Goal: Task Accomplishment & Management: Use online tool/utility

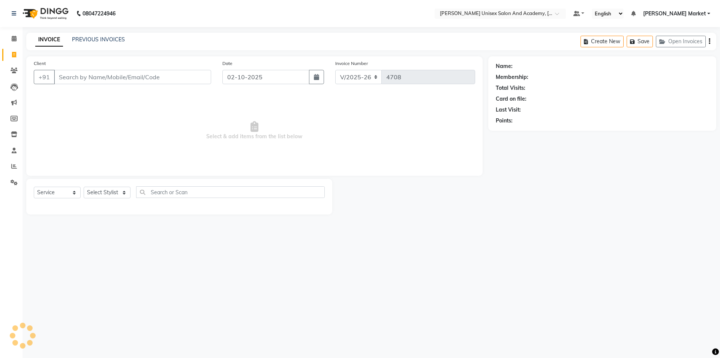
select select "8060"
select select "service"
click at [115, 192] on select "Select Stylist Amit anjali [PERSON_NAME] [PERSON_NAME] [PERSON_NAME] [PERSON_NA…" at bounding box center [107, 192] width 47 height 12
select select "73406"
click at [84, 186] on select "Select Stylist Amit anjali [PERSON_NAME] [PERSON_NAME] [PERSON_NAME] [PERSON_NA…" at bounding box center [107, 192] width 47 height 12
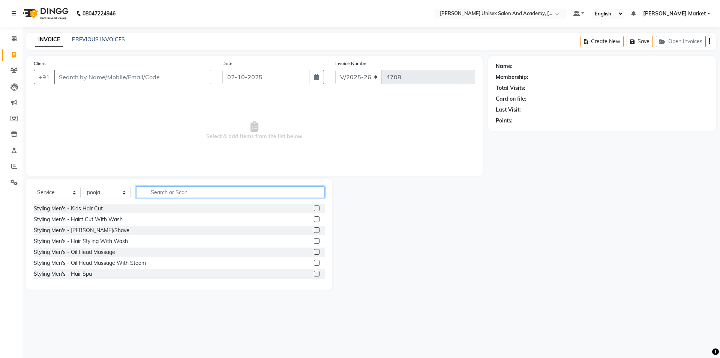
click at [180, 195] on input "text" at bounding box center [230, 192] width 189 height 12
type input "wax"
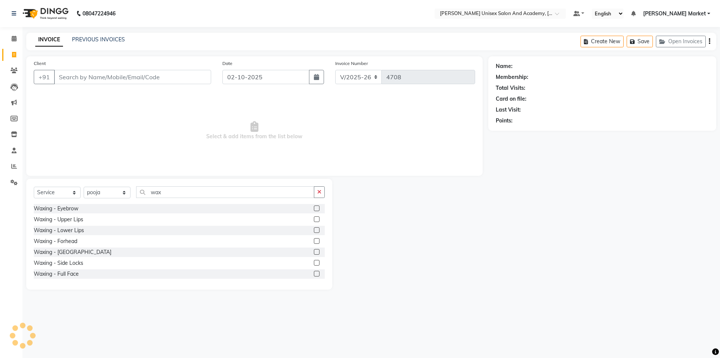
click at [83, 240] on div "Waxing - Forhead" at bounding box center [179, 240] width 291 height 9
click at [69, 241] on div "Waxing - Forhead" at bounding box center [56, 241] width 44 height 8
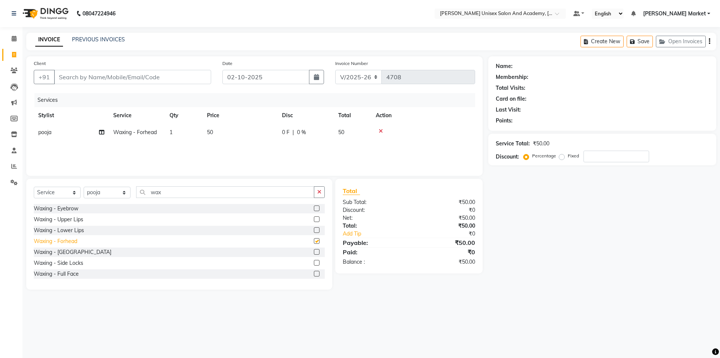
checkbox input "false"
click at [62, 263] on div "Waxing - Side Locks" at bounding box center [59, 263] width 50 height 8
checkbox input "false"
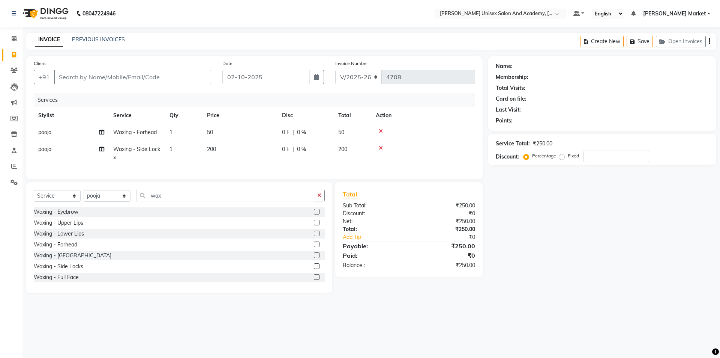
click at [381, 129] on icon at bounding box center [381, 130] width 4 height 5
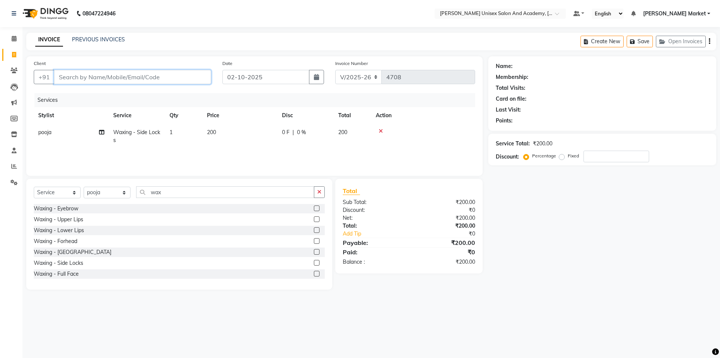
click at [88, 77] on input "Client" at bounding box center [132, 77] width 157 height 14
type input "s"
type input "0"
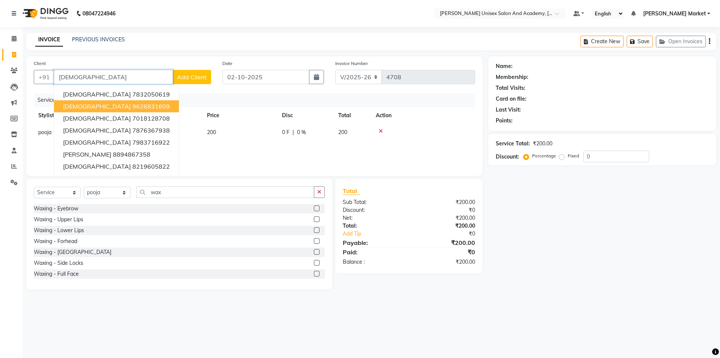
click at [81, 105] on span "[DEMOGRAPHIC_DATA]" at bounding box center [97, 106] width 68 height 8
type input "9626831609"
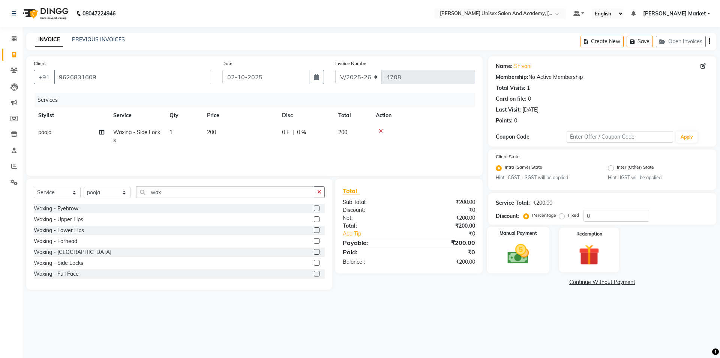
click at [517, 251] on img at bounding box center [518, 254] width 35 height 25
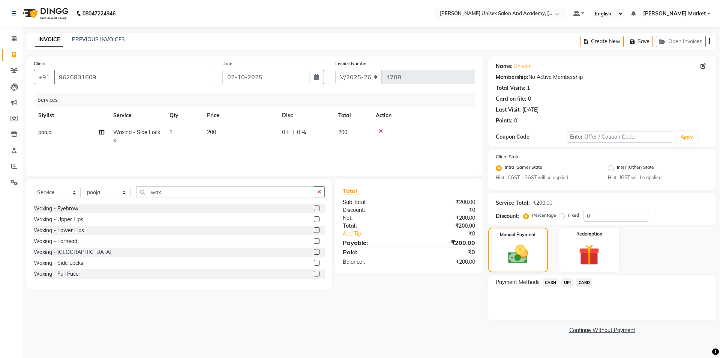
click at [553, 282] on span "CASH" at bounding box center [551, 282] width 16 height 9
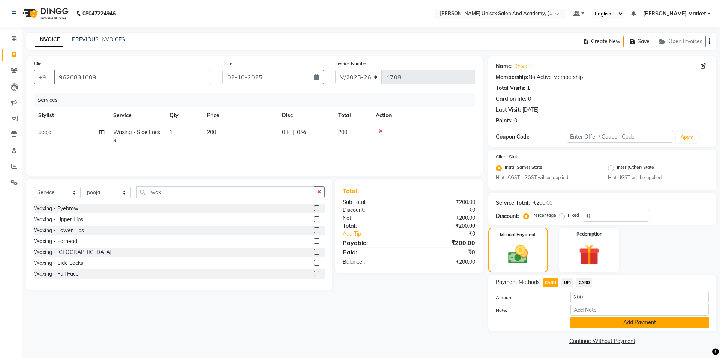
click at [580, 319] on button "Add Payment" at bounding box center [640, 322] width 138 height 12
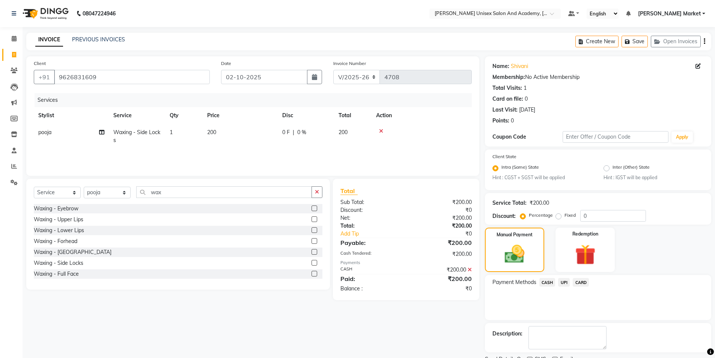
scroll to position [31, 0]
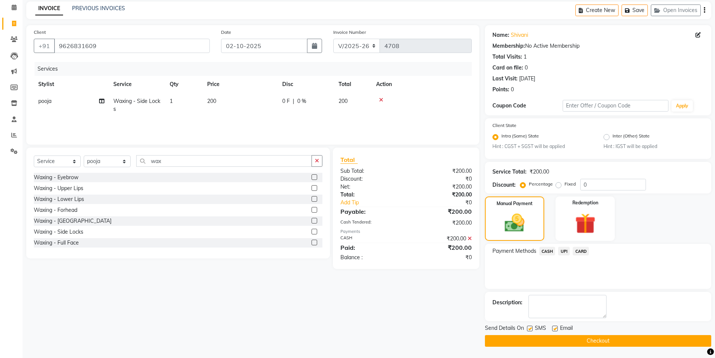
click at [572, 342] on button "Checkout" at bounding box center [598, 341] width 226 height 12
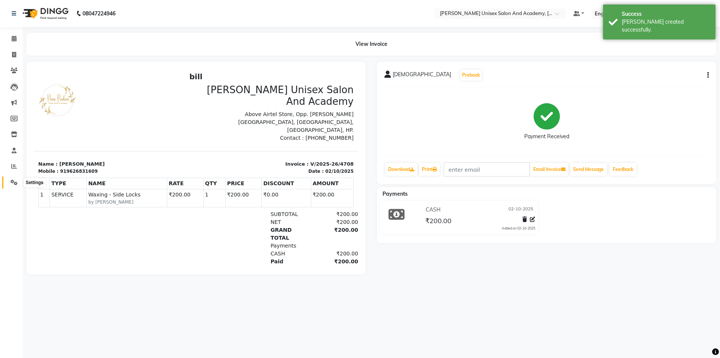
click at [15, 184] on icon at bounding box center [14, 182] width 7 height 6
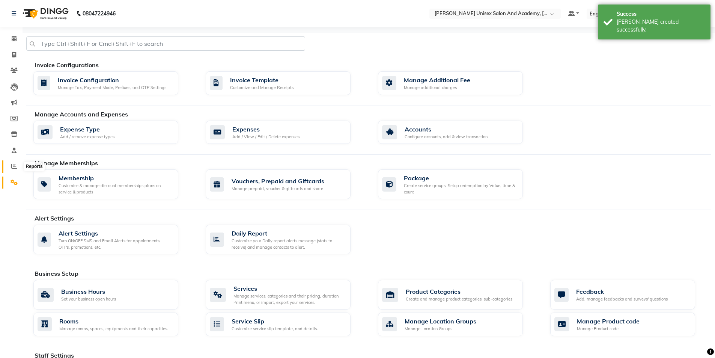
click at [13, 164] on icon at bounding box center [14, 166] width 6 height 6
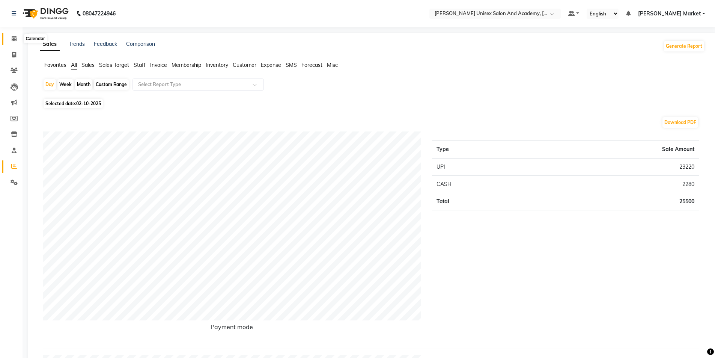
click at [12, 38] on icon at bounding box center [14, 39] width 5 height 6
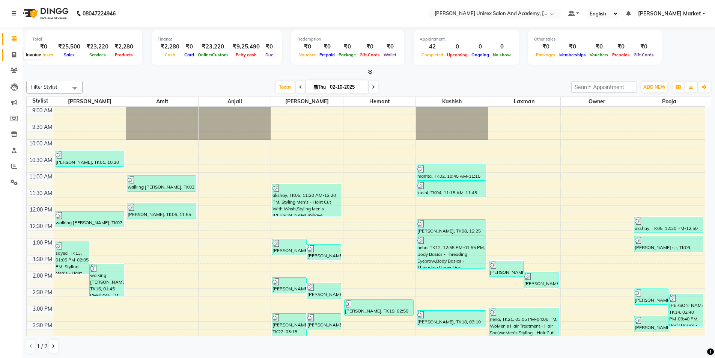
click at [13, 54] on icon at bounding box center [14, 55] width 4 height 6
select select "service"
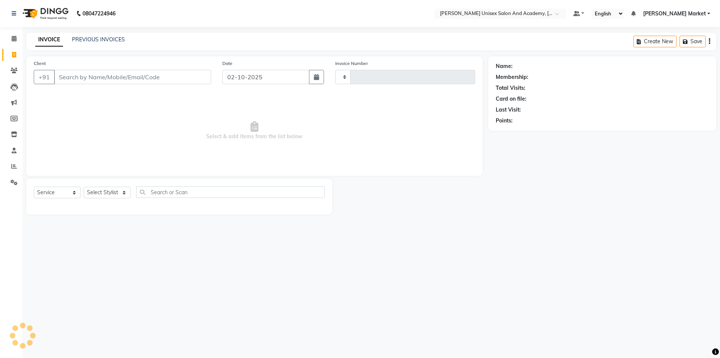
type input "4709"
select select "8060"
click at [129, 191] on select "Select Stylist" at bounding box center [107, 192] width 47 height 12
select select "74041"
click at [84, 186] on select "Select Stylist Amit anjali [PERSON_NAME] [PERSON_NAME] [PERSON_NAME] [PERSON_NA…" at bounding box center [107, 192] width 47 height 12
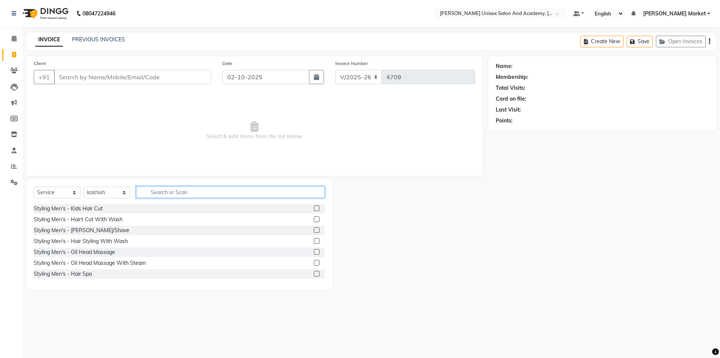
click at [170, 192] on input "text" at bounding box center [230, 192] width 189 height 12
type input "na"
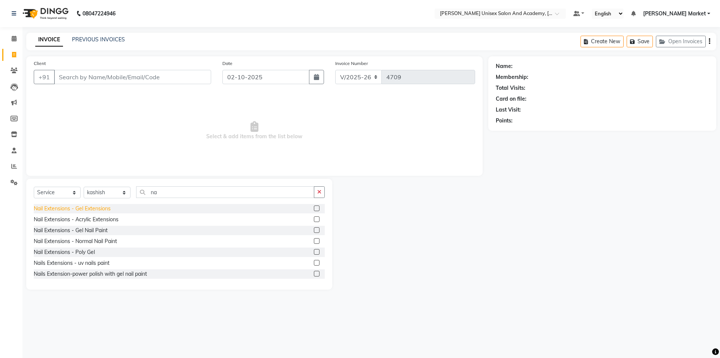
click at [104, 209] on div "Nail Extensions - Gel Extensions" at bounding box center [72, 208] width 77 height 8
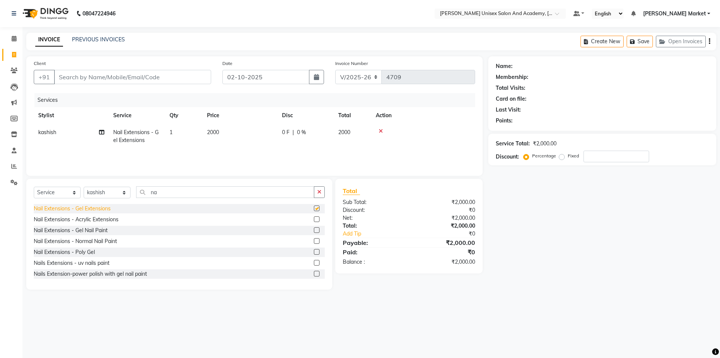
checkbox input "false"
click at [219, 130] on span "2000" at bounding box center [213, 132] width 12 height 7
select select "74041"
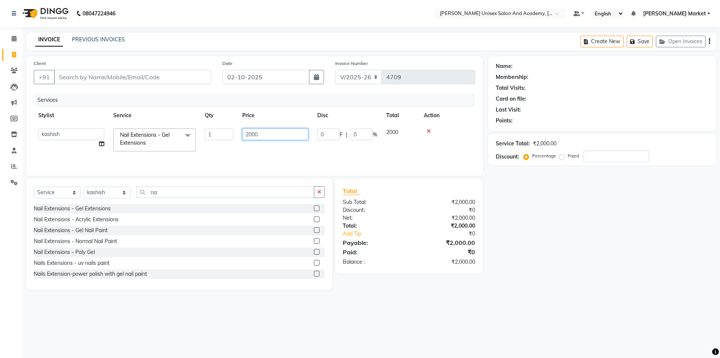
click at [280, 136] on input "2000" at bounding box center [275, 134] width 66 height 12
type input "2500"
click at [304, 132] on span "0 %" at bounding box center [301, 132] width 9 height 8
select select "74041"
click at [368, 134] on input "0" at bounding box center [361, 134] width 23 height 12
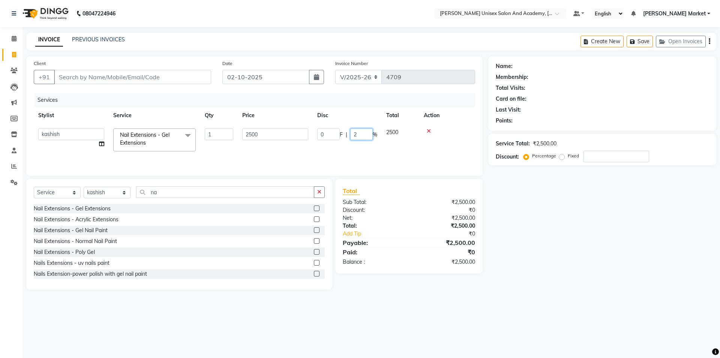
type input "20"
click at [382, 154] on div "Services Stylist Service Qty Price Disc Total Action Amit anjali [PERSON_NAME] …" at bounding box center [255, 130] width 442 height 75
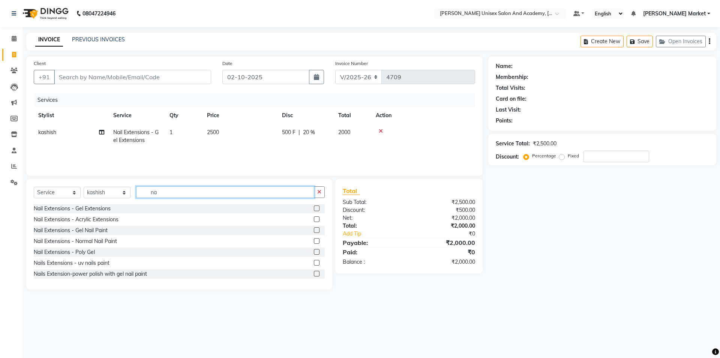
click at [167, 195] on input "na" at bounding box center [225, 192] width 178 height 12
type input "n"
click at [91, 221] on div "Styling Men's - Hairt Cut With Wash" at bounding box center [78, 219] width 89 height 8
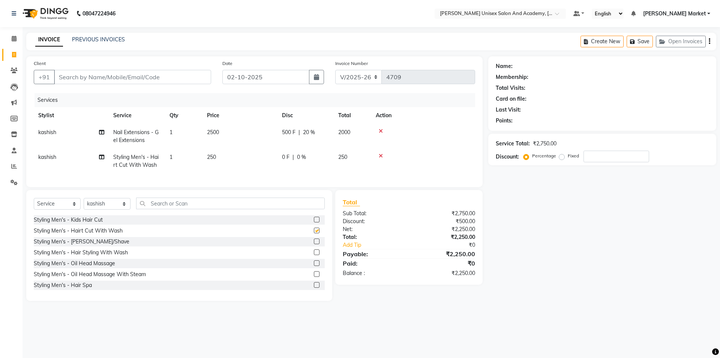
checkbox input "false"
click at [89, 245] on div "Styling Men's - [PERSON_NAME]/Shave" at bounding box center [82, 242] width 96 height 8
checkbox input "false"
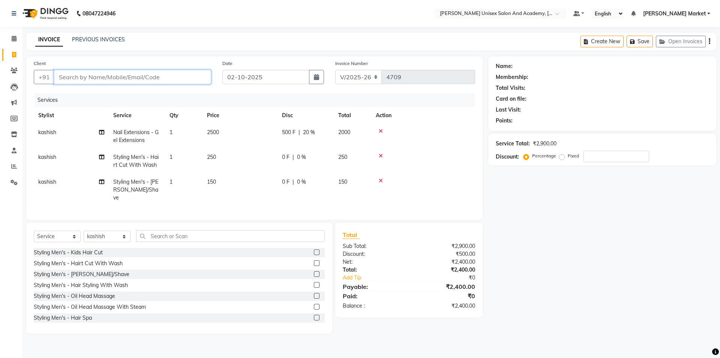
click at [85, 77] on input "Client" at bounding box center [132, 77] width 157 height 14
type input "8"
type input "0"
type input "8580960199"
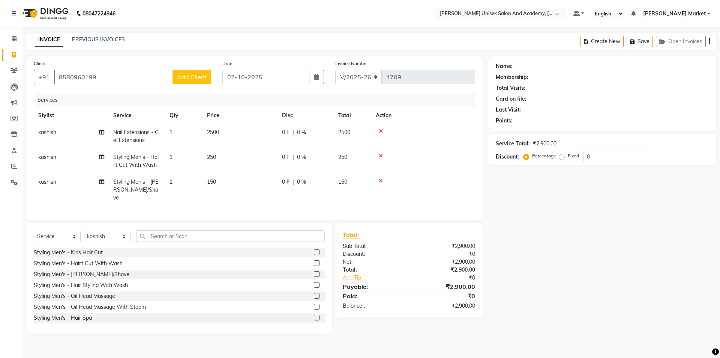
click at [188, 79] on span "Add Client" at bounding box center [192, 77] width 30 height 8
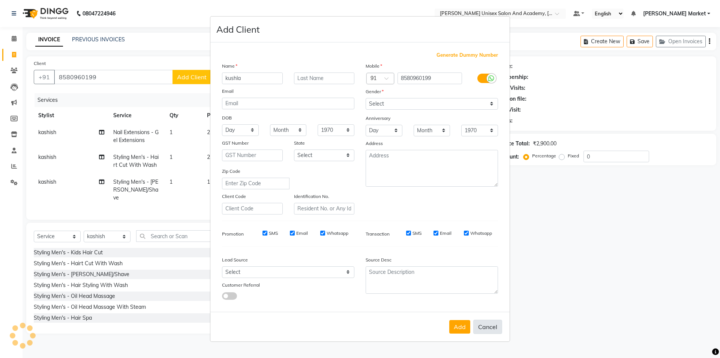
type input "kushla"
click at [492, 326] on button "Cancel" at bounding box center [488, 326] width 29 height 14
select select
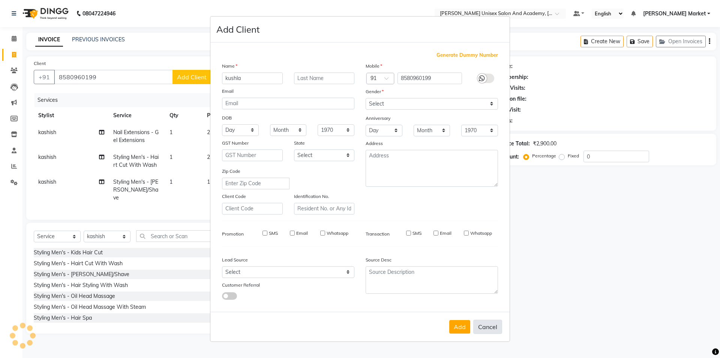
select select
checkbox input "false"
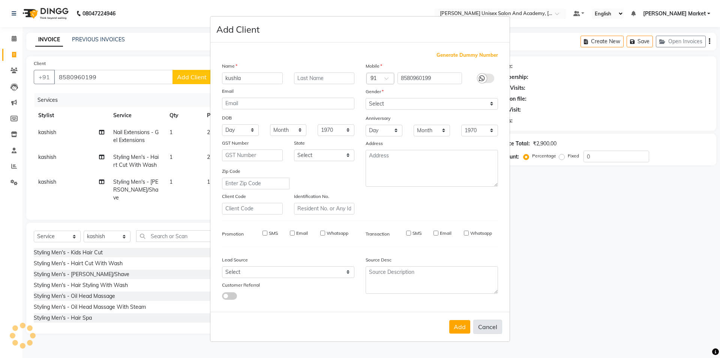
checkbox input "false"
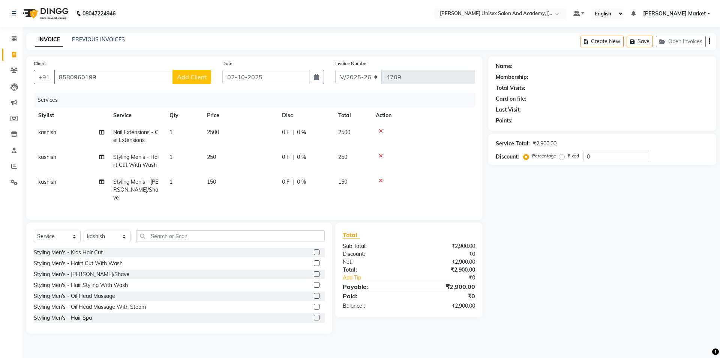
click at [301, 132] on span "0 %" at bounding box center [301, 132] width 9 height 8
select select "74041"
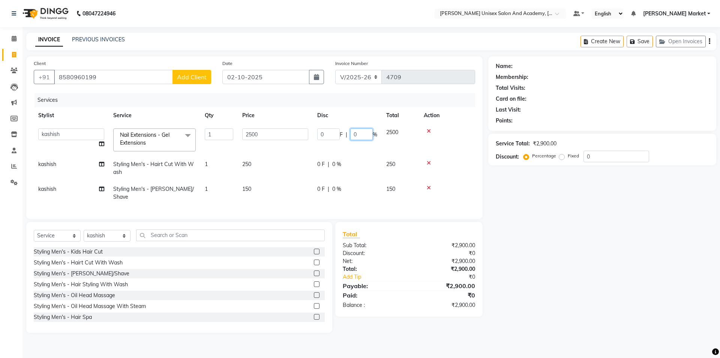
click at [364, 136] on input "0" at bounding box center [361, 134] width 23 height 12
type input "0"
type input "20"
click at [408, 154] on tbody "Amit anjali [PERSON_NAME] [PERSON_NAME] [PERSON_NAME] [PERSON_NAME] owner pooja…" at bounding box center [255, 164] width 442 height 81
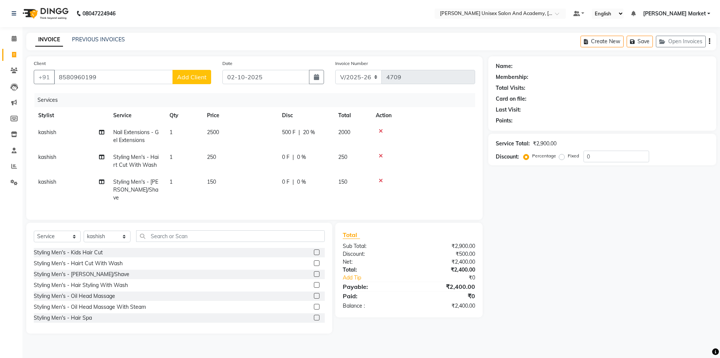
click at [203, 77] on span "Add Client" at bounding box center [192, 77] width 30 height 8
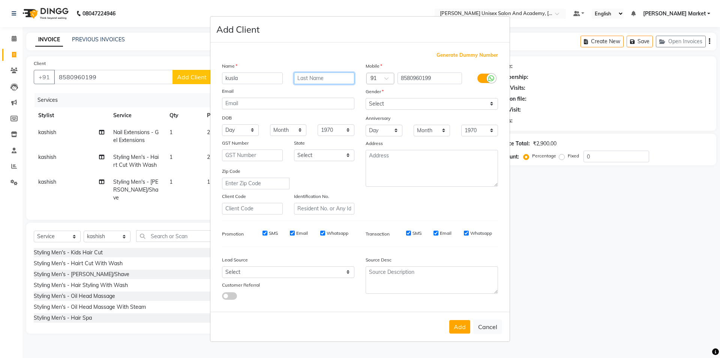
click at [322, 77] on input "text" at bounding box center [324, 78] width 61 height 12
click at [260, 74] on input "kusla" at bounding box center [252, 78] width 61 height 12
type input "[PERSON_NAME]"
click at [498, 102] on div "Select [DEMOGRAPHIC_DATA] [DEMOGRAPHIC_DATA] Other Prefer Not To Say" at bounding box center [432, 104] width 144 height 12
click at [494, 105] on select "Select [DEMOGRAPHIC_DATA] [DEMOGRAPHIC_DATA] Other Prefer Not To Say" at bounding box center [432, 104] width 132 height 12
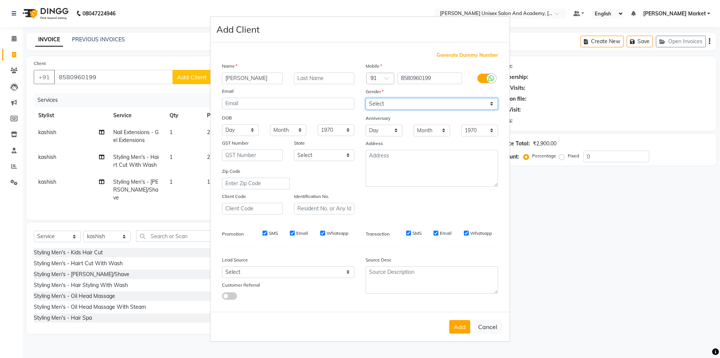
select select "[DEMOGRAPHIC_DATA]"
click at [366, 98] on select "Select [DEMOGRAPHIC_DATA] [DEMOGRAPHIC_DATA] Other Prefer Not To Say" at bounding box center [432, 104] width 132 height 12
click at [463, 327] on button "Add" at bounding box center [460, 327] width 21 height 14
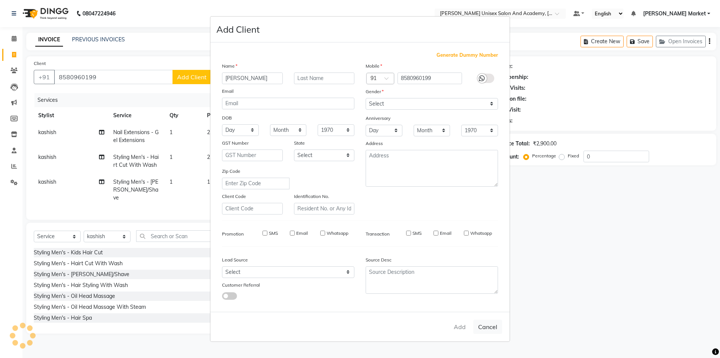
select select
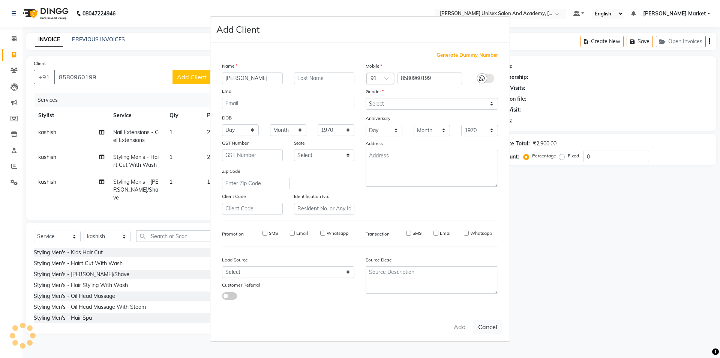
select select
checkbox input "false"
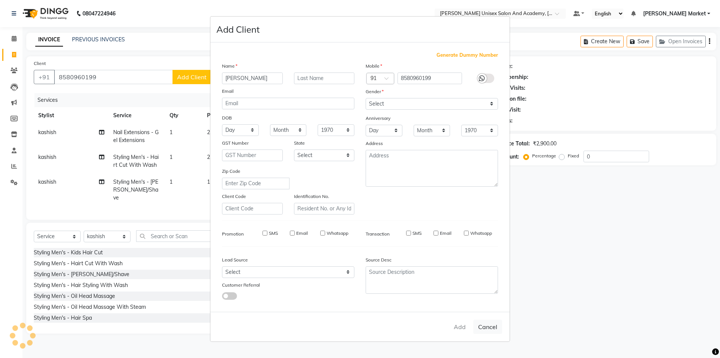
checkbox input "false"
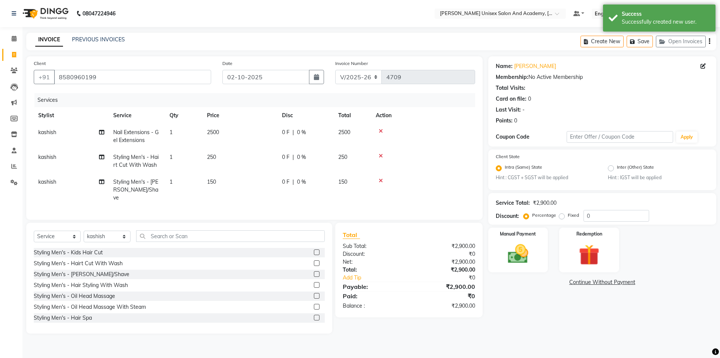
click at [303, 128] on span "0 %" at bounding box center [301, 132] width 9 height 8
select select "74041"
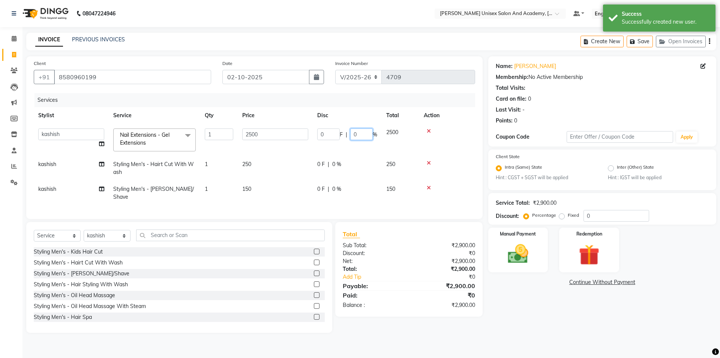
click at [356, 134] on input "0" at bounding box center [361, 134] width 23 height 12
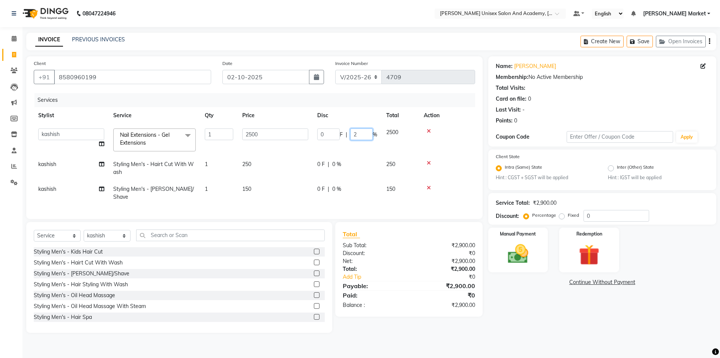
type input "20"
click at [364, 167] on tr "[PERSON_NAME] Styling Men's - Hairt Cut With Wash 1 250 0 F | 0 % 250" at bounding box center [255, 168] width 442 height 25
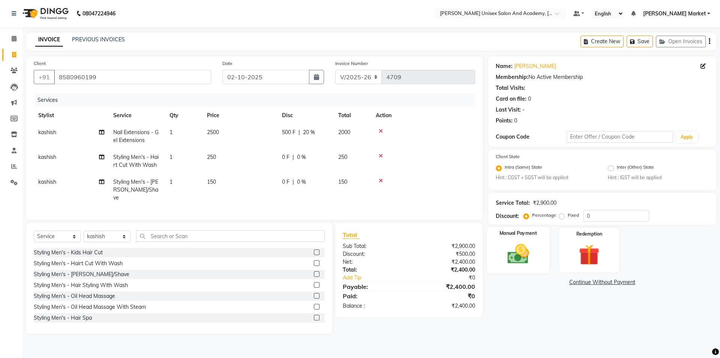
click at [537, 252] on div "Manual Payment" at bounding box center [518, 250] width 62 height 46
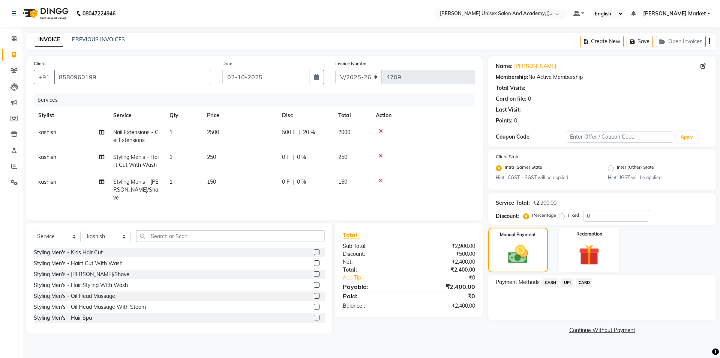
click at [567, 282] on span "UPI" at bounding box center [568, 282] width 12 height 9
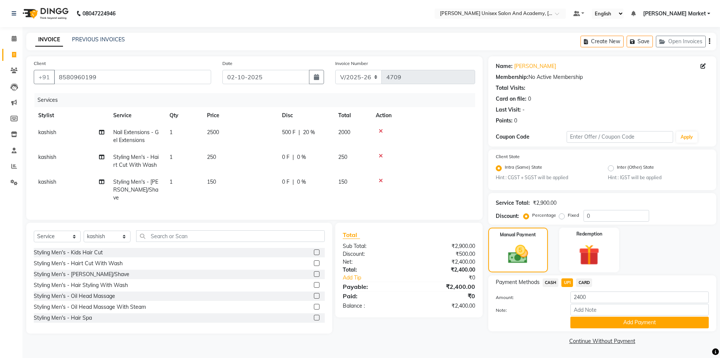
click at [51, 157] on span "kashish" at bounding box center [47, 156] width 18 height 7
select select "74041"
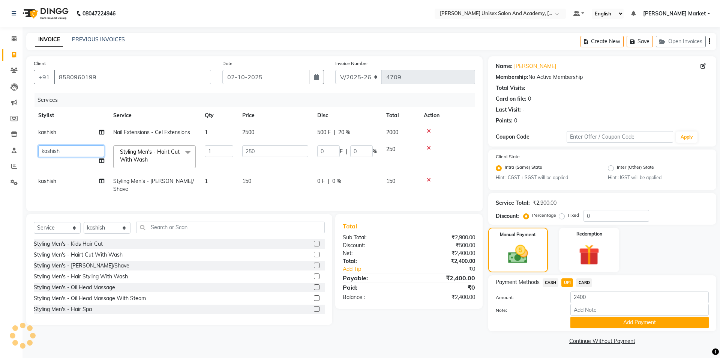
click at [86, 154] on select "Amit anjali [PERSON_NAME] [PERSON_NAME] [PERSON_NAME] [PERSON_NAME] owner [PERS…" at bounding box center [71, 151] width 66 height 12
select select "58724"
click at [56, 180] on span "kashish" at bounding box center [47, 180] width 18 height 7
select select "74041"
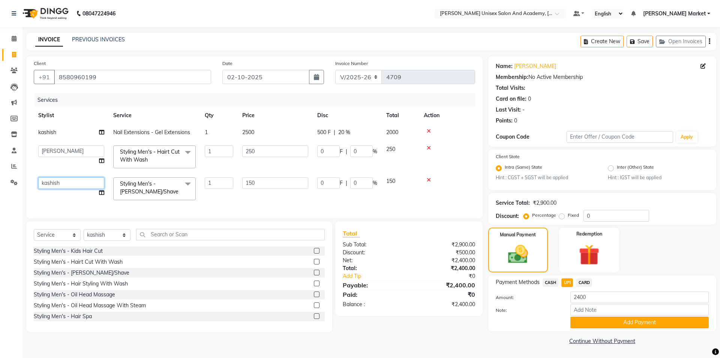
click at [65, 180] on select "Amit anjali [PERSON_NAME] [PERSON_NAME] [PERSON_NAME] [PERSON_NAME] owner [PERS…" at bounding box center [71, 183] width 66 height 12
select select "58724"
click at [253, 206] on div "Services Stylist Service Qty Price Disc Total Action [PERSON_NAME] Nail Extensi…" at bounding box center [255, 151] width 442 height 117
click at [605, 322] on button "Add Payment" at bounding box center [640, 322] width 138 height 12
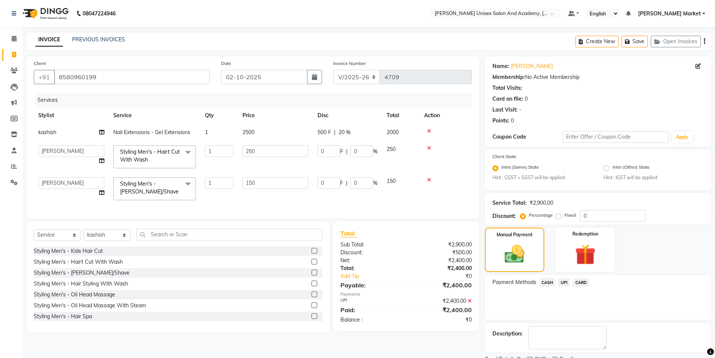
scroll to position [31, 0]
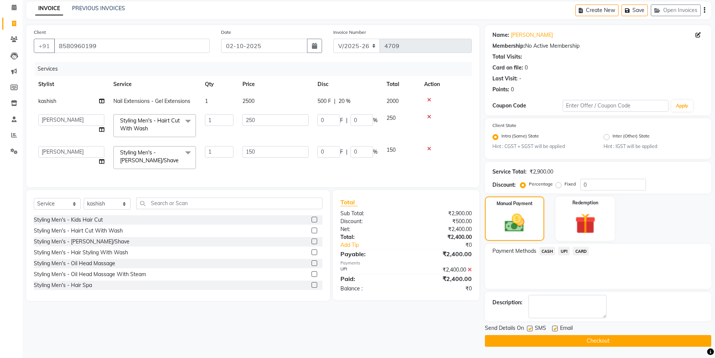
click at [603, 341] on button "Checkout" at bounding box center [598, 341] width 226 height 12
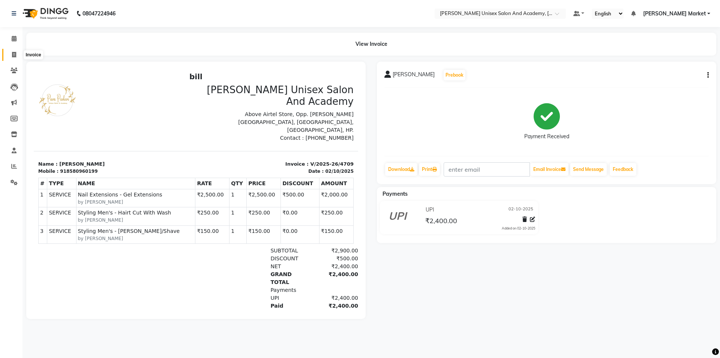
click at [13, 52] on icon at bounding box center [14, 55] width 4 height 6
select select "service"
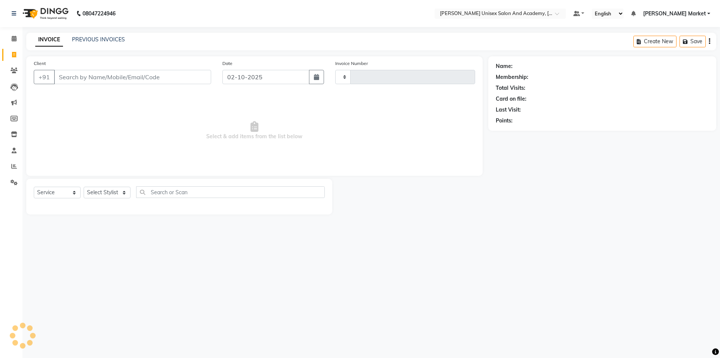
type input "4710"
select select "8060"
click at [128, 189] on select "Select Stylist Amit anjali [PERSON_NAME] [PERSON_NAME] [PERSON_NAME] [PERSON_NA…" at bounding box center [107, 192] width 47 height 12
select select "78754"
click at [84, 186] on select "Select Stylist Amit anjali [PERSON_NAME] [PERSON_NAME] [PERSON_NAME] [PERSON_NA…" at bounding box center [107, 192] width 47 height 12
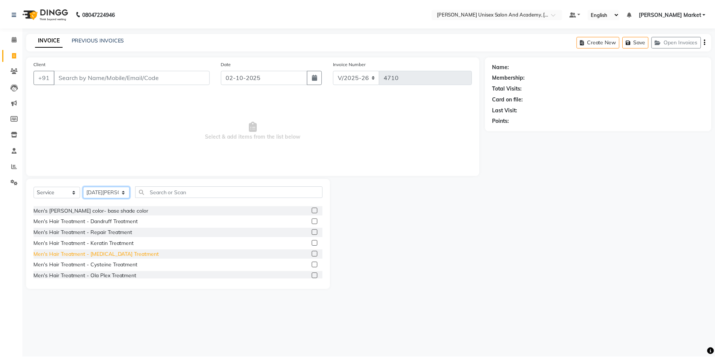
scroll to position [188, 0]
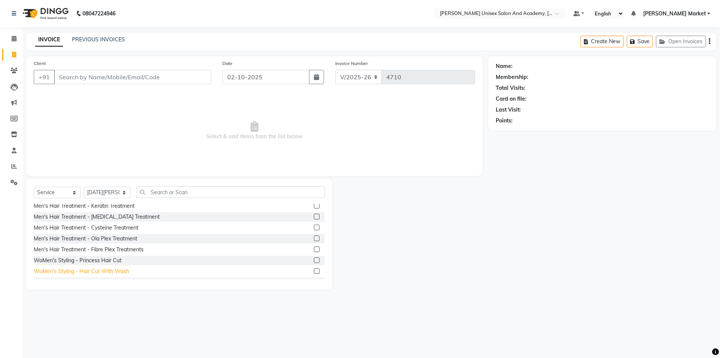
click at [94, 270] on div "WoMen's Styling - Hair Cut With Wash" at bounding box center [81, 271] width 95 height 8
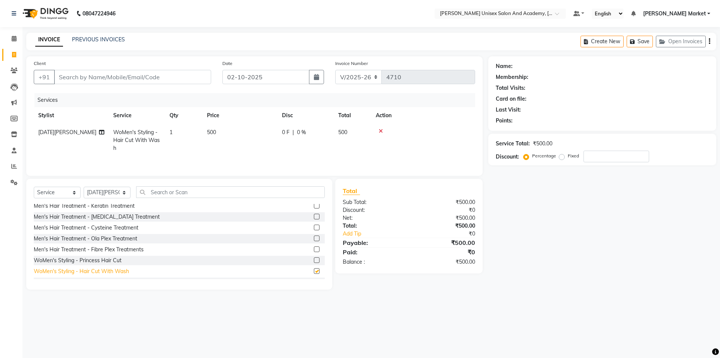
checkbox input "false"
click at [90, 81] on input "Client" at bounding box center [132, 77] width 157 height 14
type input "8"
type input "0"
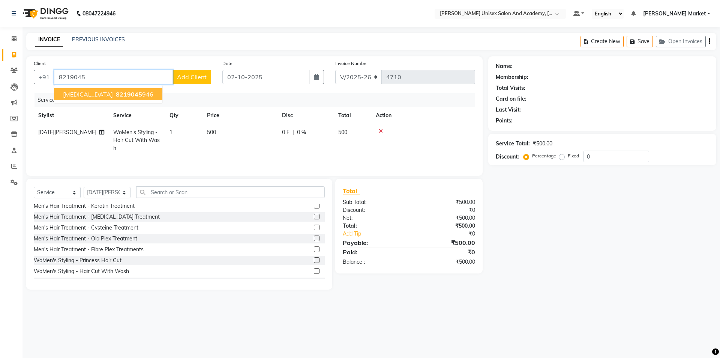
click at [114, 95] on ngb-highlight "8219045 946" at bounding box center [133, 94] width 39 height 8
type input "8219045946"
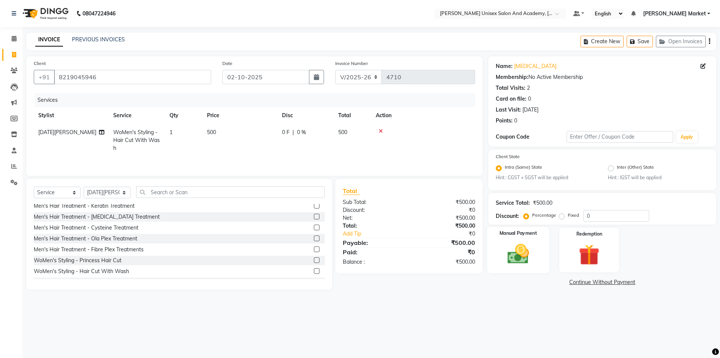
click at [518, 252] on img at bounding box center [518, 254] width 35 height 25
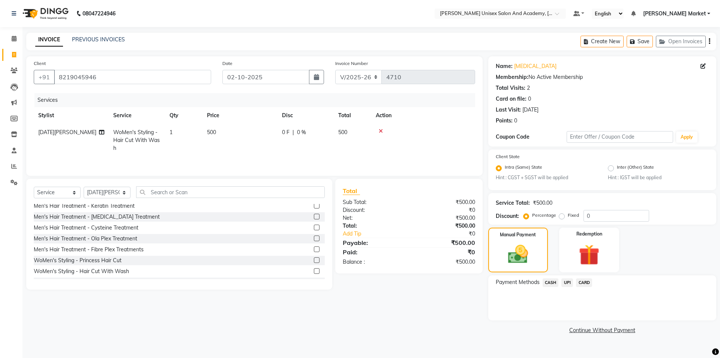
click at [568, 281] on span "UPI" at bounding box center [568, 282] width 12 height 9
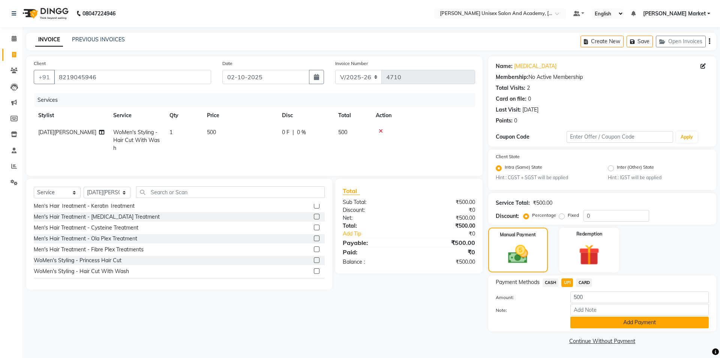
click at [592, 320] on button "Add Payment" at bounding box center [640, 322] width 138 height 12
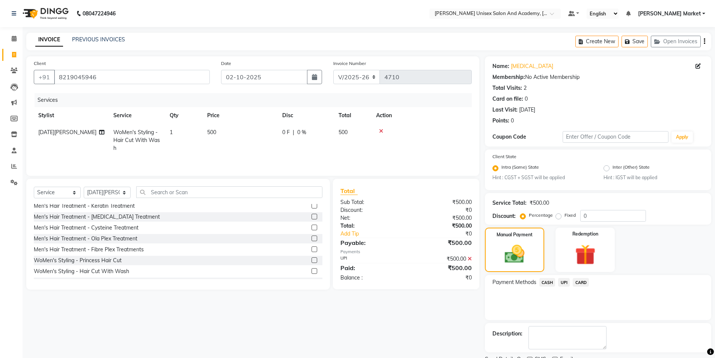
scroll to position [31, 0]
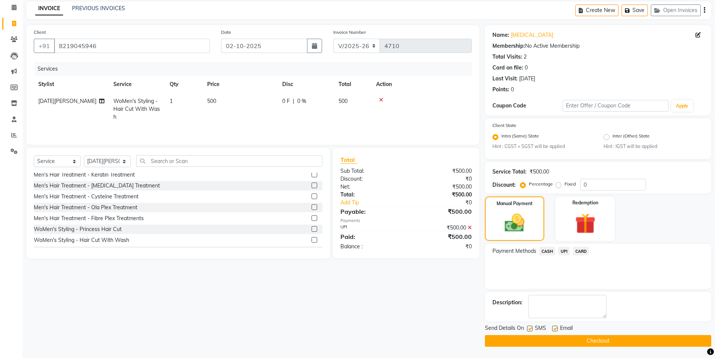
click at [594, 338] on button "Checkout" at bounding box center [598, 341] width 226 height 12
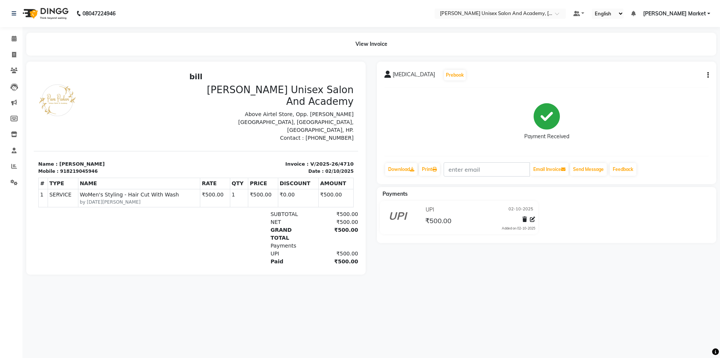
drag, startPoint x: 19, startPoint y: 111, endPoint x: 0, endPoint y: 179, distance: 70.1
click at [15, 39] on icon at bounding box center [14, 39] width 5 height 6
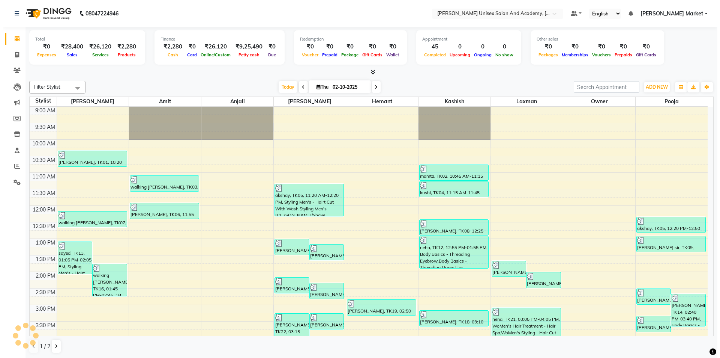
scroll to position [167, 0]
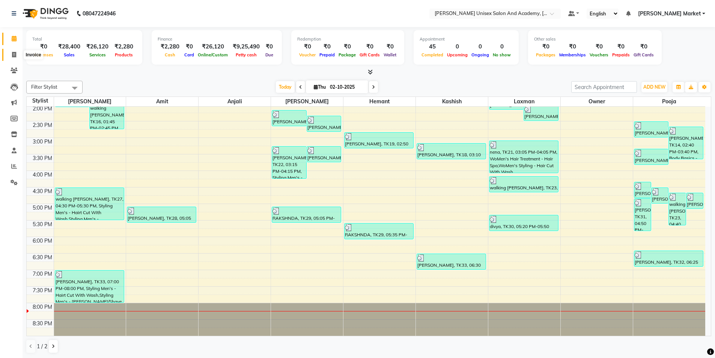
click at [16, 54] on icon at bounding box center [14, 55] width 4 height 6
select select "service"
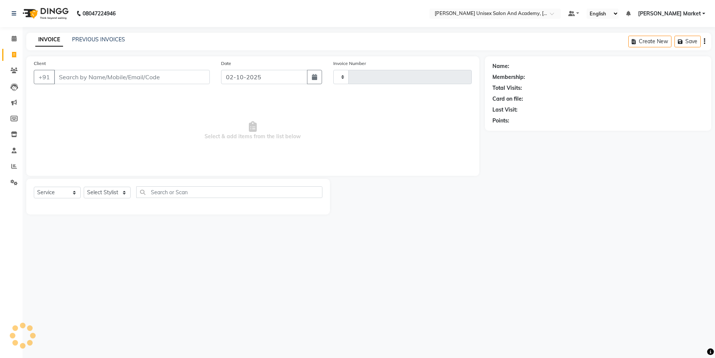
type input "4711"
select select "8060"
click at [64, 75] on input "Client" at bounding box center [132, 77] width 157 height 14
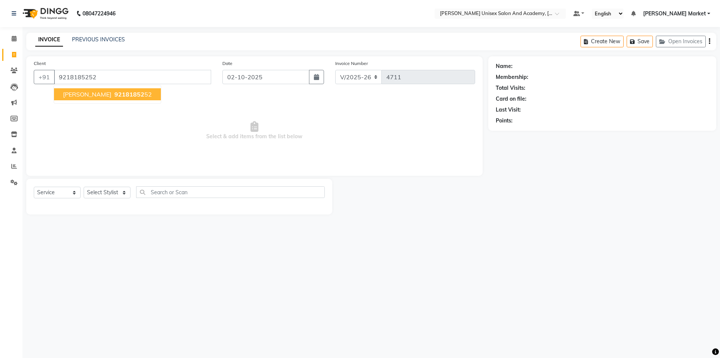
type input "9218185252"
click at [95, 92] on span "[PERSON_NAME]" at bounding box center [87, 94] width 48 height 8
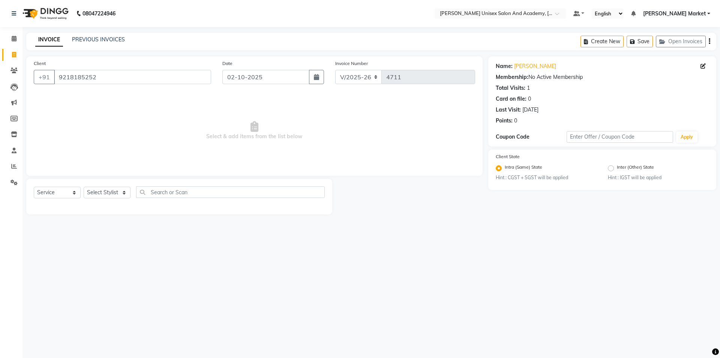
click at [132, 193] on div "Select Service Product Membership Package Voucher Prepaid Gift Card Select Styl…" at bounding box center [179, 195] width 291 height 18
click at [125, 191] on select "Select Stylist Amit anjali [PERSON_NAME] [PERSON_NAME] [PERSON_NAME] [PERSON_NA…" at bounding box center [107, 192] width 47 height 12
select select "73407"
click at [84, 186] on select "Select Stylist Amit anjali [PERSON_NAME] [PERSON_NAME] [PERSON_NAME] [PERSON_NA…" at bounding box center [107, 192] width 47 height 12
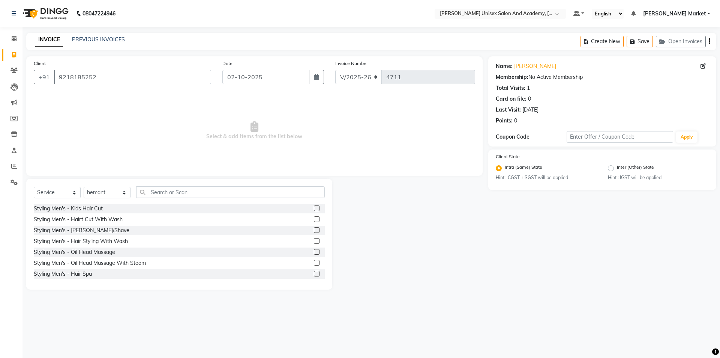
click at [314, 219] on label at bounding box center [317, 219] width 6 height 6
click at [314, 219] on input "checkbox" at bounding box center [316, 219] width 5 height 5
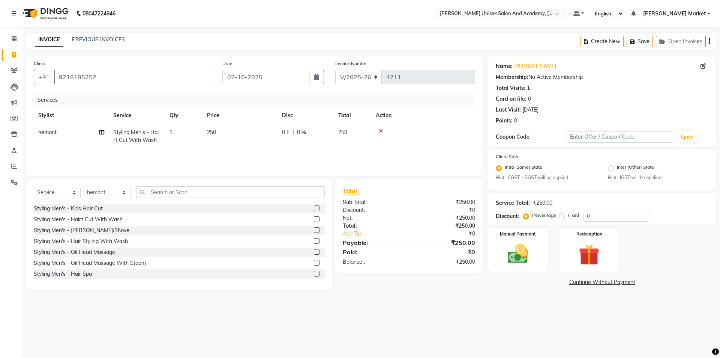
checkbox input "false"
click at [314, 230] on label at bounding box center [317, 230] width 6 height 6
click at [314, 230] on input "checkbox" at bounding box center [316, 230] width 5 height 5
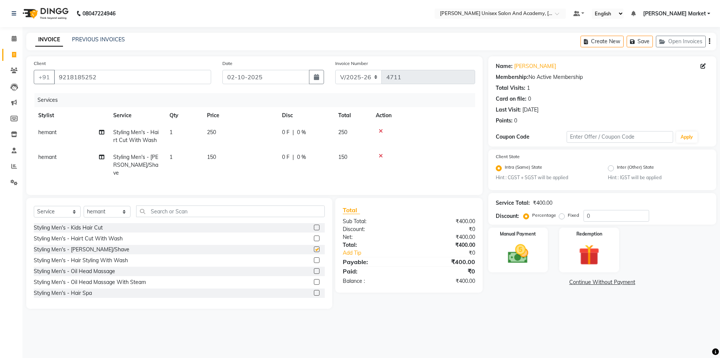
checkbox input "false"
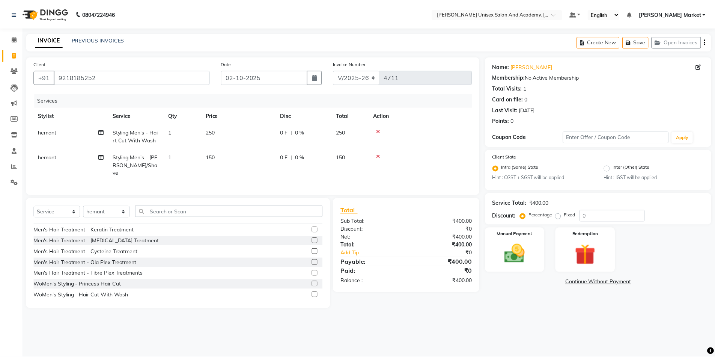
scroll to position [188, 0]
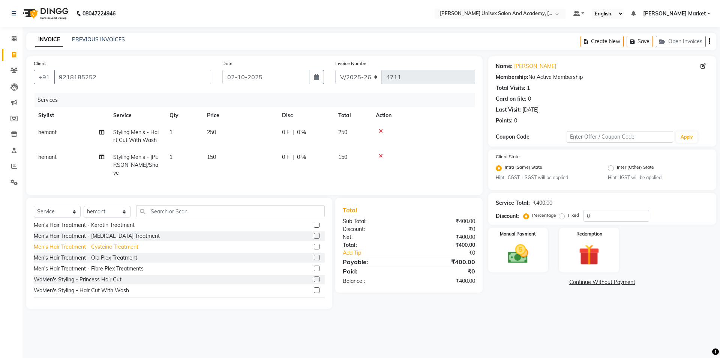
click at [109, 245] on div "Men's Hair Treatment - Cysteine Treatment" at bounding box center [86, 247] width 105 height 8
checkbox input "false"
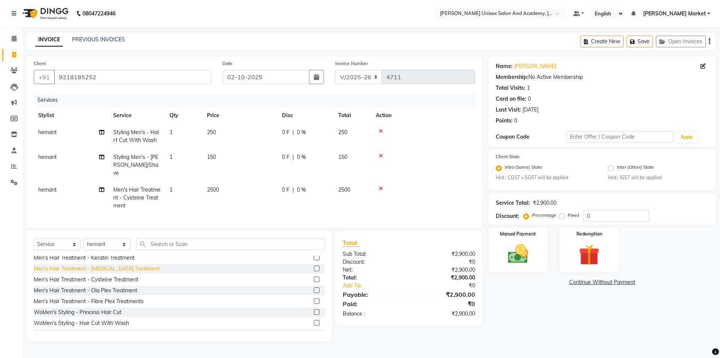
click at [123, 266] on div "Men's Hair Treatment - [MEDICAL_DATA] Treatment" at bounding box center [97, 269] width 126 height 8
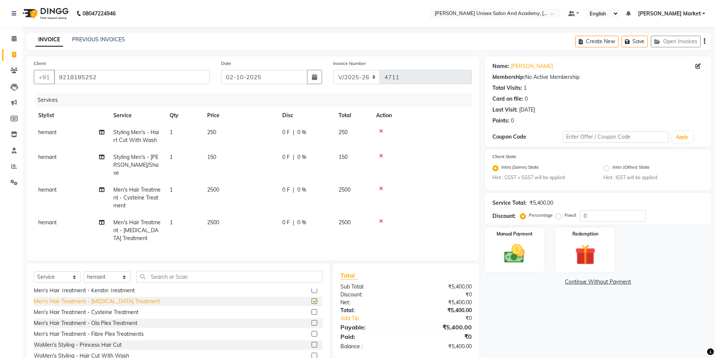
checkbox input "false"
click at [380, 186] on icon at bounding box center [381, 188] width 4 height 5
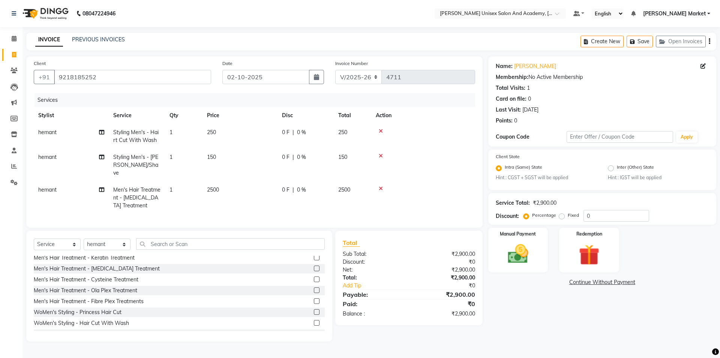
click at [224, 183] on td "2500" at bounding box center [240, 197] width 75 height 33
select select "73407"
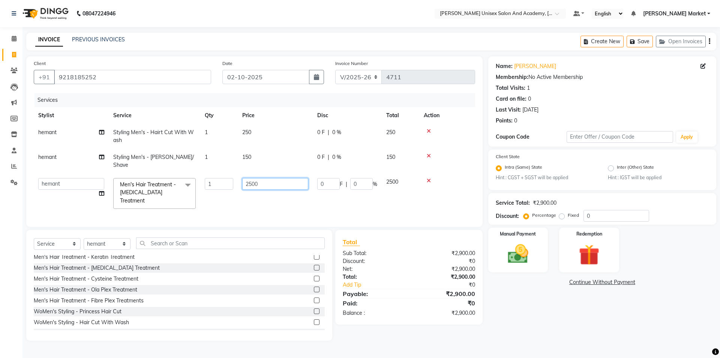
click at [269, 180] on input "2500" at bounding box center [275, 184] width 66 height 12
type input "2"
type input "3000"
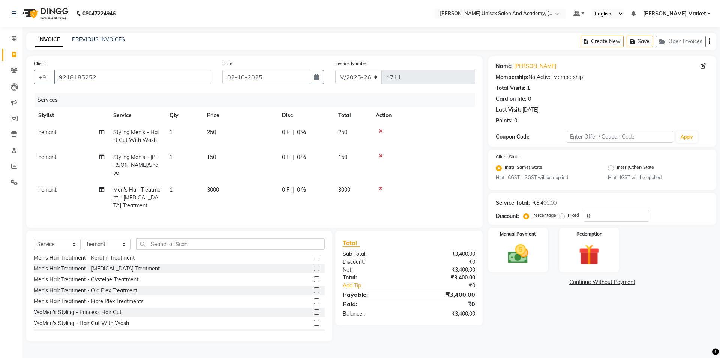
click at [279, 192] on tr "hemant Men's Hair Treatment - [MEDICAL_DATA] Treatment 1 3000 0 F | 0 % 3000" at bounding box center [255, 197] width 442 height 33
click at [521, 247] on img at bounding box center [518, 254] width 35 height 25
click at [565, 280] on span "UPI" at bounding box center [568, 282] width 12 height 9
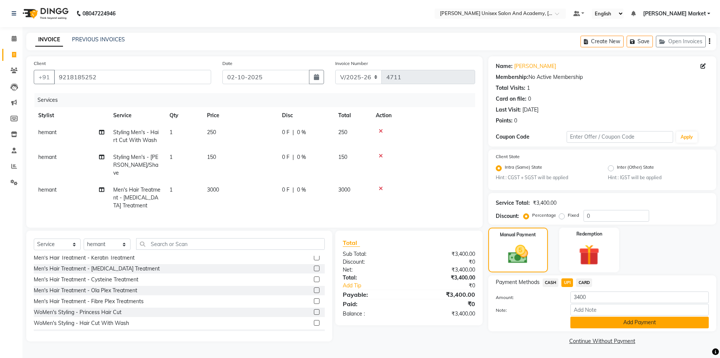
click at [601, 317] on button "Add Payment" at bounding box center [640, 322] width 138 height 12
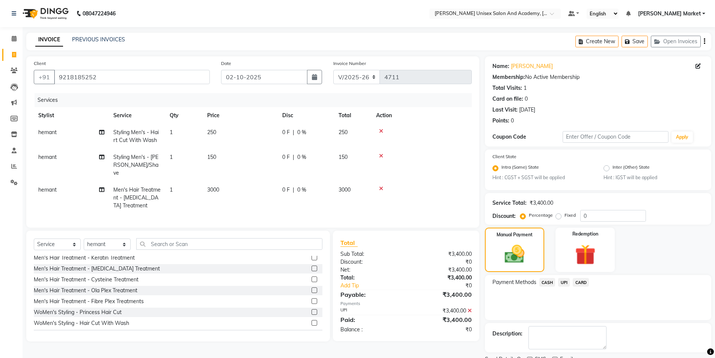
click at [565, 284] on span "UPI" at bounding box center [564, 282] width 12 height 9
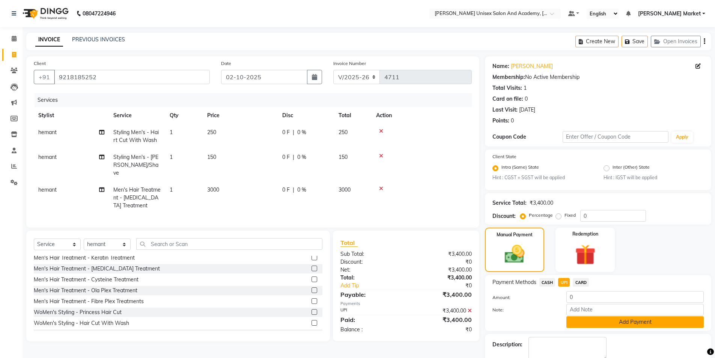
click at [575, 323] on button "Add Payment" at bounding box center [634, 322] width 137 height 12
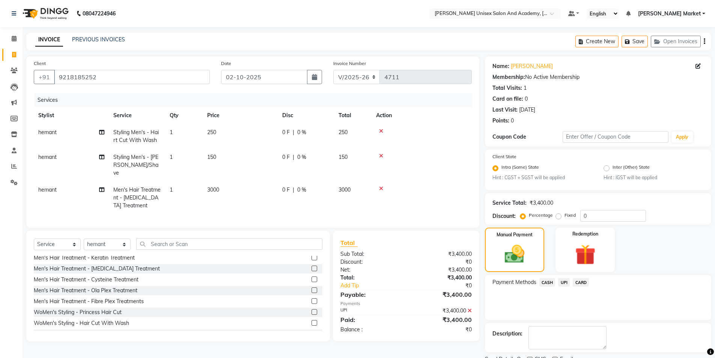
scroll to position [31, 0]
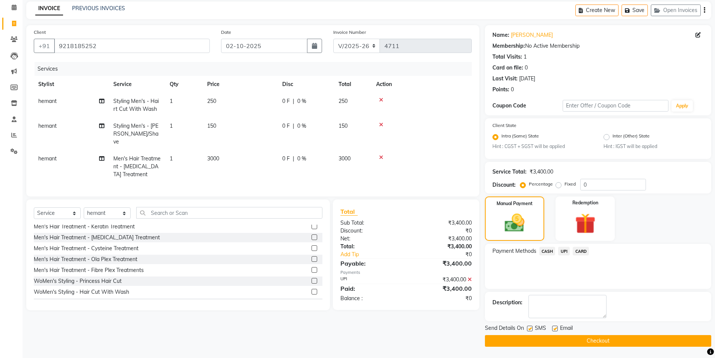
click at [587, 345] on button "Checkout" at bounding box center [598, 341] width 226 height 12
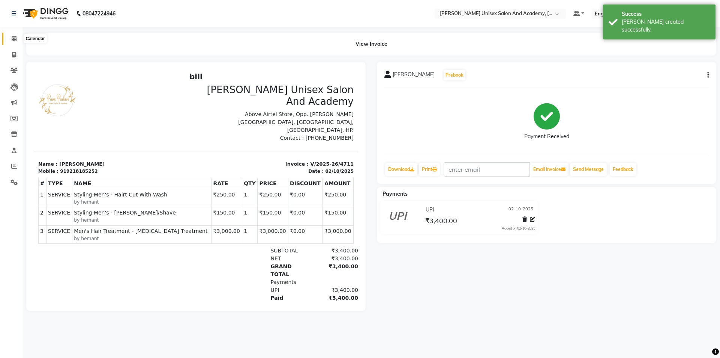
click at [16, 38] on icon at bounding box center [14, 39] width 5 height 6
